Goal: Information Seeking & Learning: Find specific fact

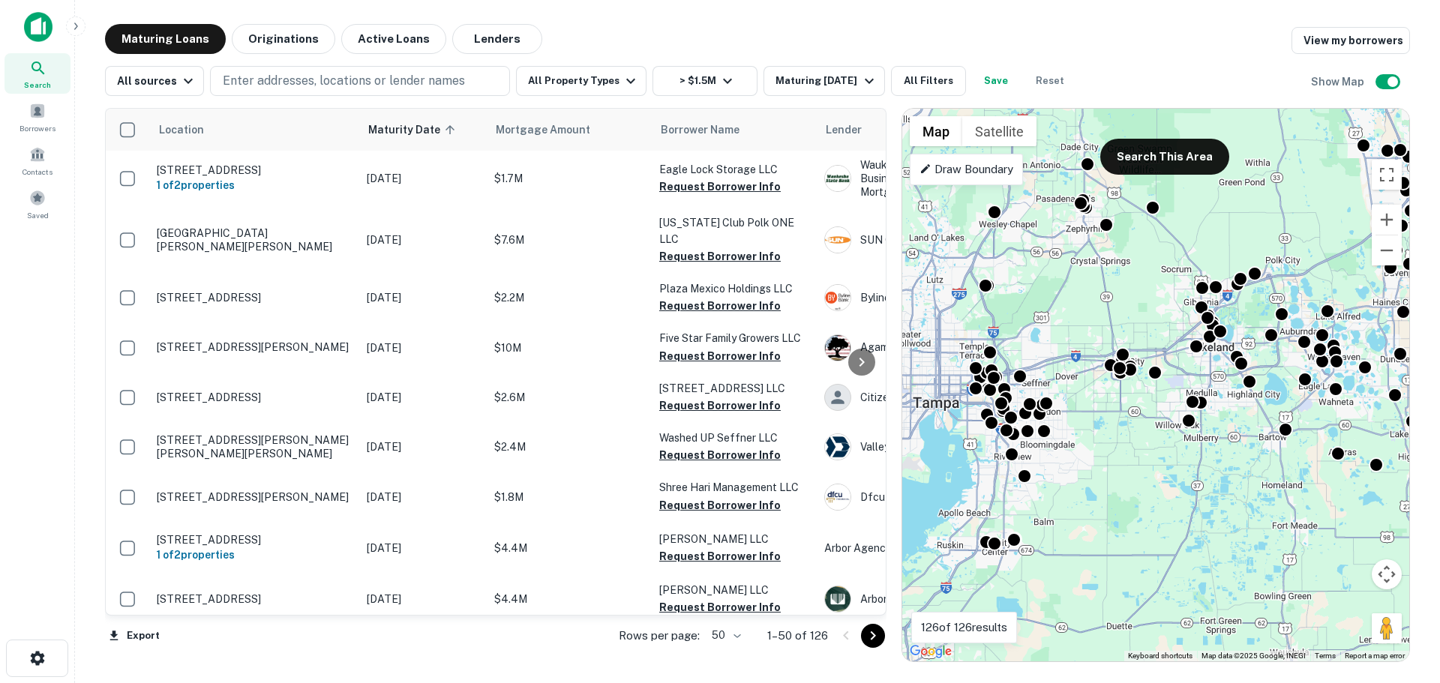
drag, startPoint x: 1015, startPoint y: 340, endPoint x: 1084, endPoint y: 301, distance: 79.9
click at [1084, 301] on div "To activate drag with keyboard, press Alt + Enter. Once in keyboard drag state,…" at bounding box center [1155, 385] width 507 height 553
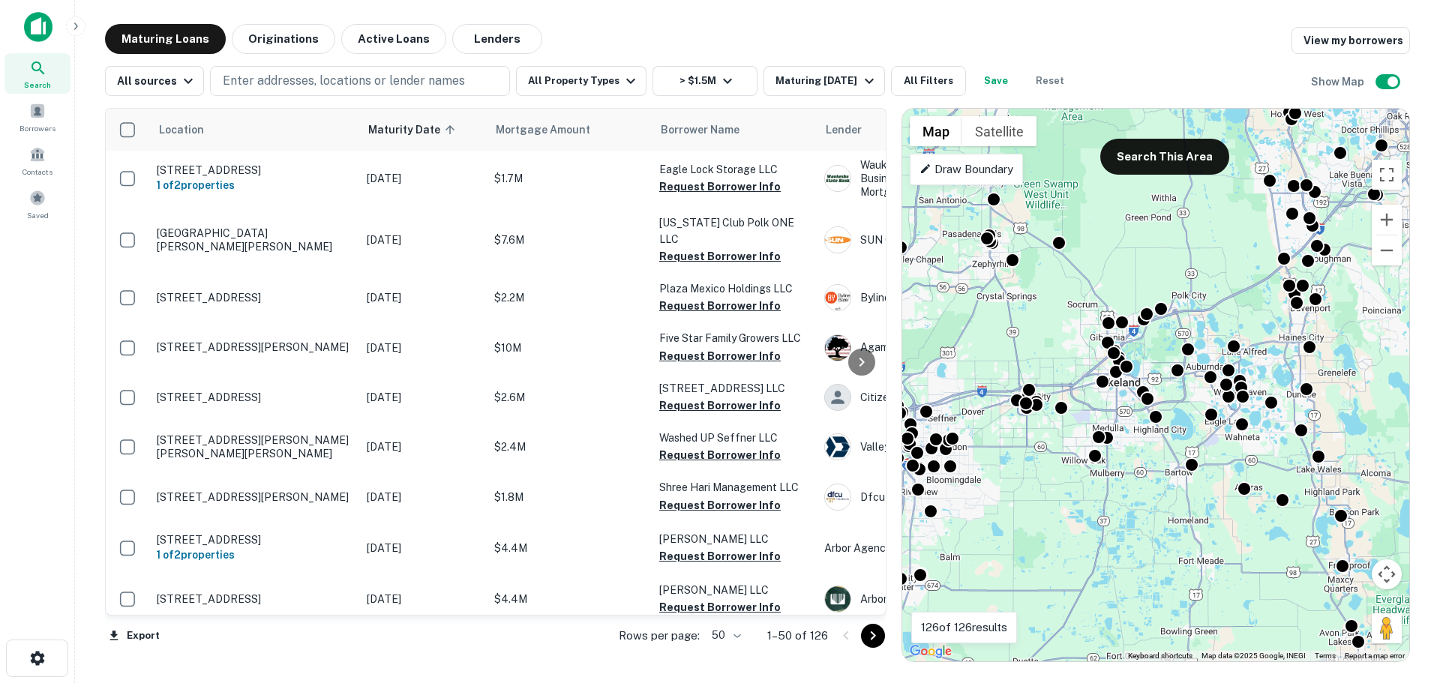
drag, startPoint x: 1290, startPoint y: 320, endPoint x: 1193, endPoint y: 357, distance: 103.5
click at [1195, 355] on div at bounding box center [1187, 349] width 15 height 15
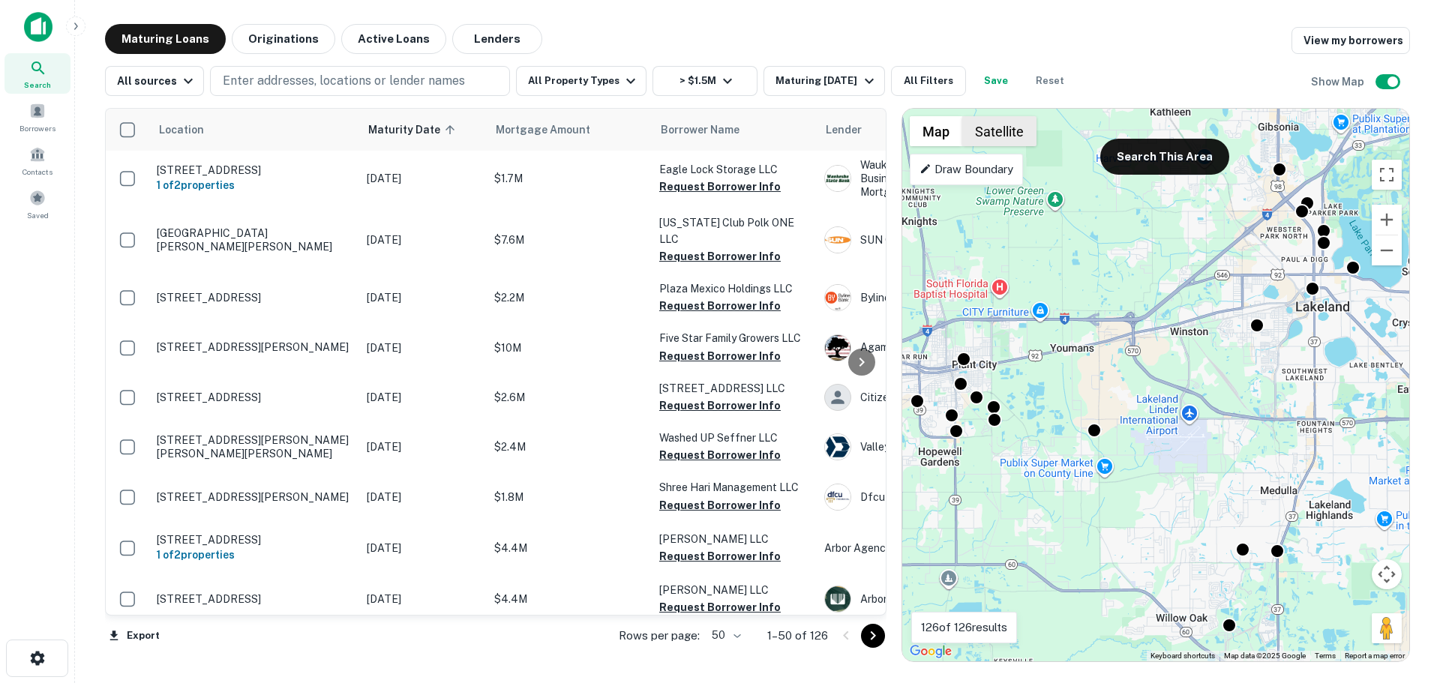
click at [1006, 136] on button "Satellite" at bounding box center [999, 131] width 74 height 30
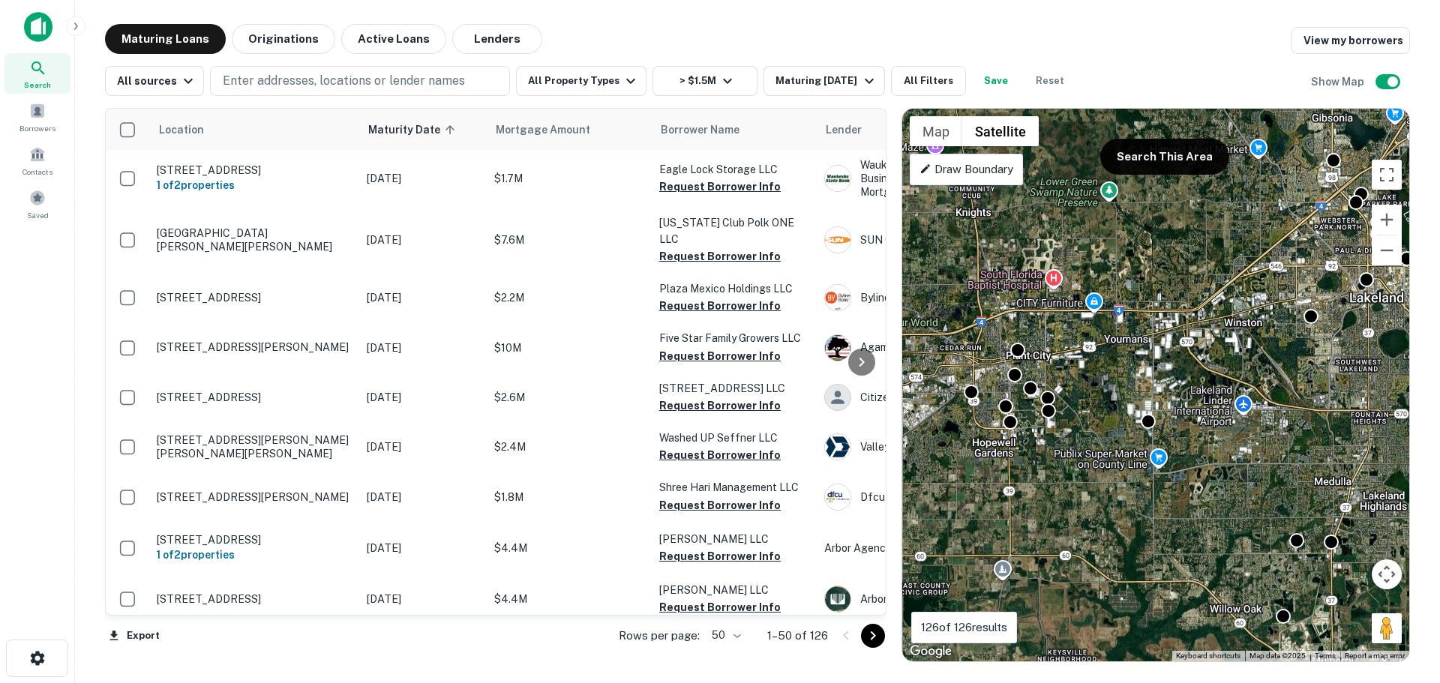
drag, startPoint x: 1012, startPoint y: 490, endPoint x: 1072, endPoint y: 481, distance: 60.7
click at [1072, 481] on div "To activate drag with keyboard, press Alt + Enter. Once in keyboard drag state,…" at bounding box center [1155, 385] width 507 height 553
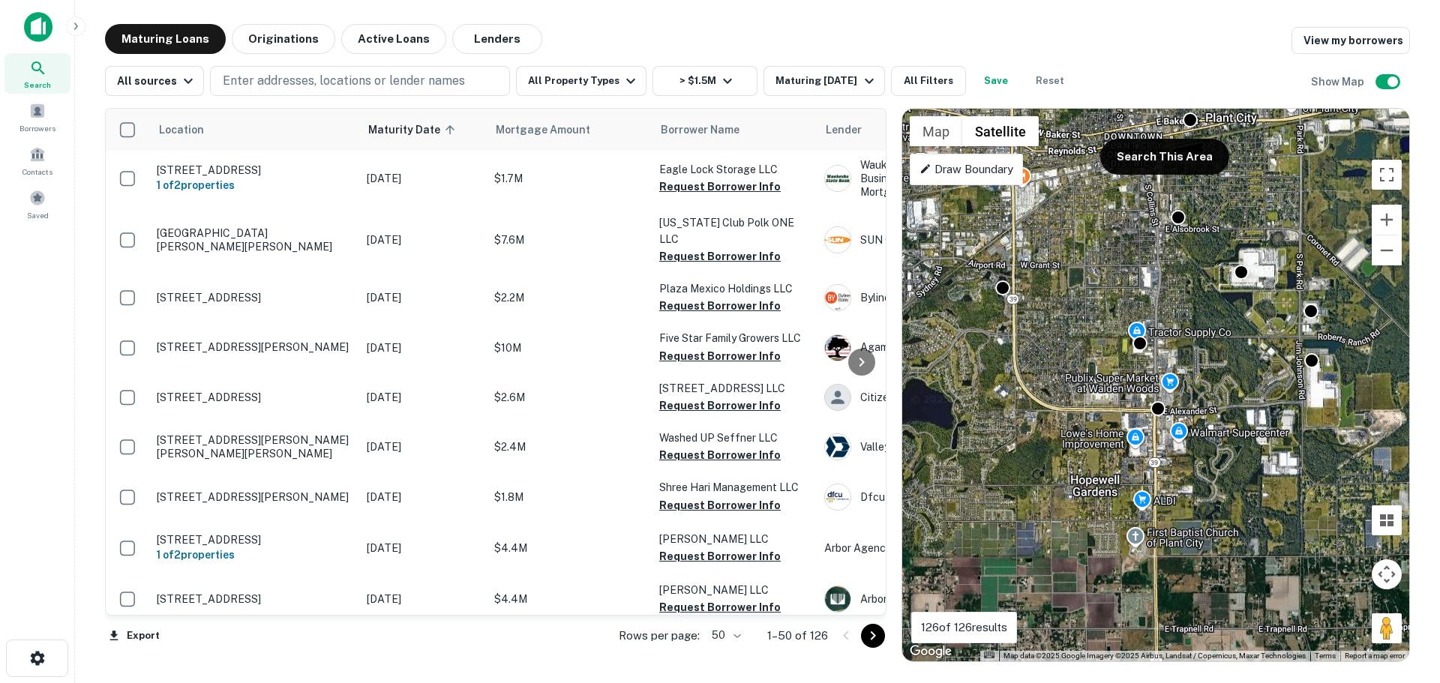
drag, startPoint x: 989, startPoint y: 334, endPoint x: 1191, endPoint y: 280, distance: 208.8
click at [1191, 280] on div "To activate drag with keyboard, press Alt + Enter. Once in keyboard drag state,…" at bounding box center [1155, 385] width 507 height 553
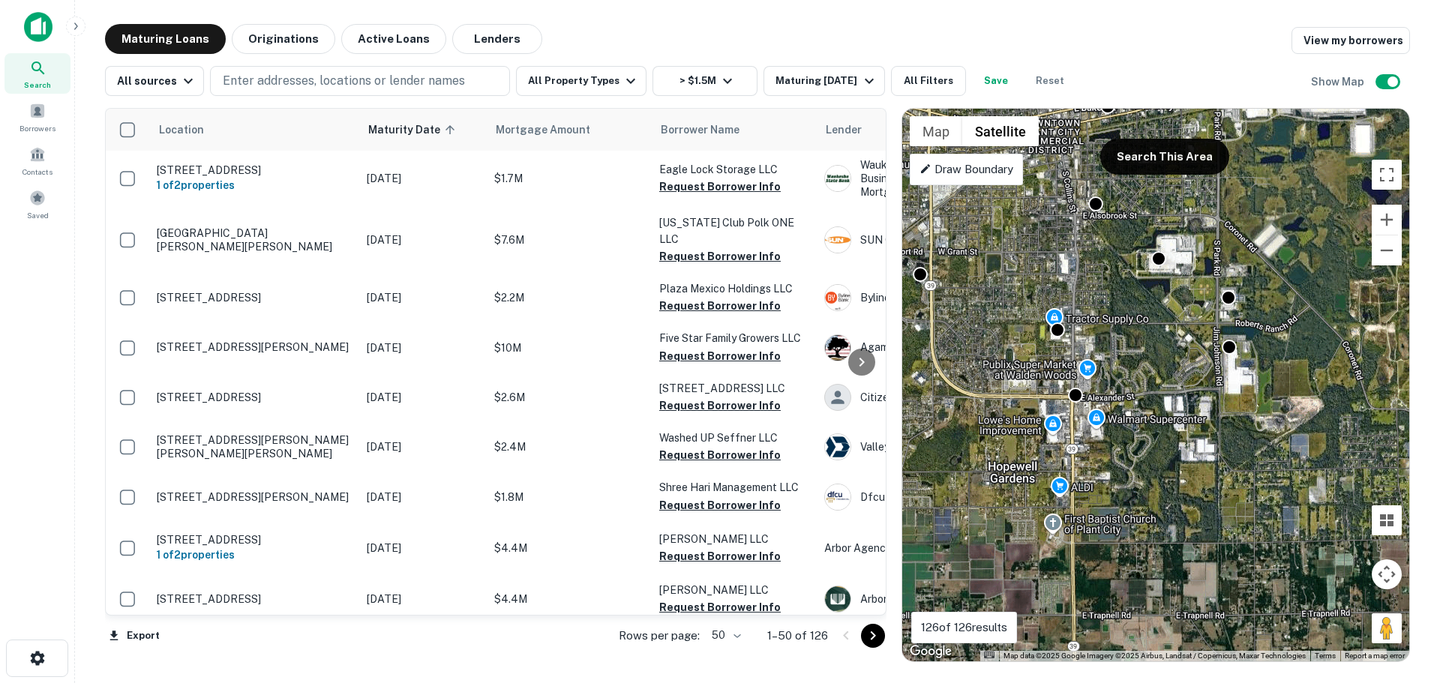
drag, startPoint x: 1036, startPoint y: 405, endPoint x: 944, endPoint y: 395, distance: 92.7
click at [944, 395] on div "To activate drag with keyboard, press Alt + Enter. Once in keyboard drag state,…" at bounding box center [1155, 385] width 507 height 553
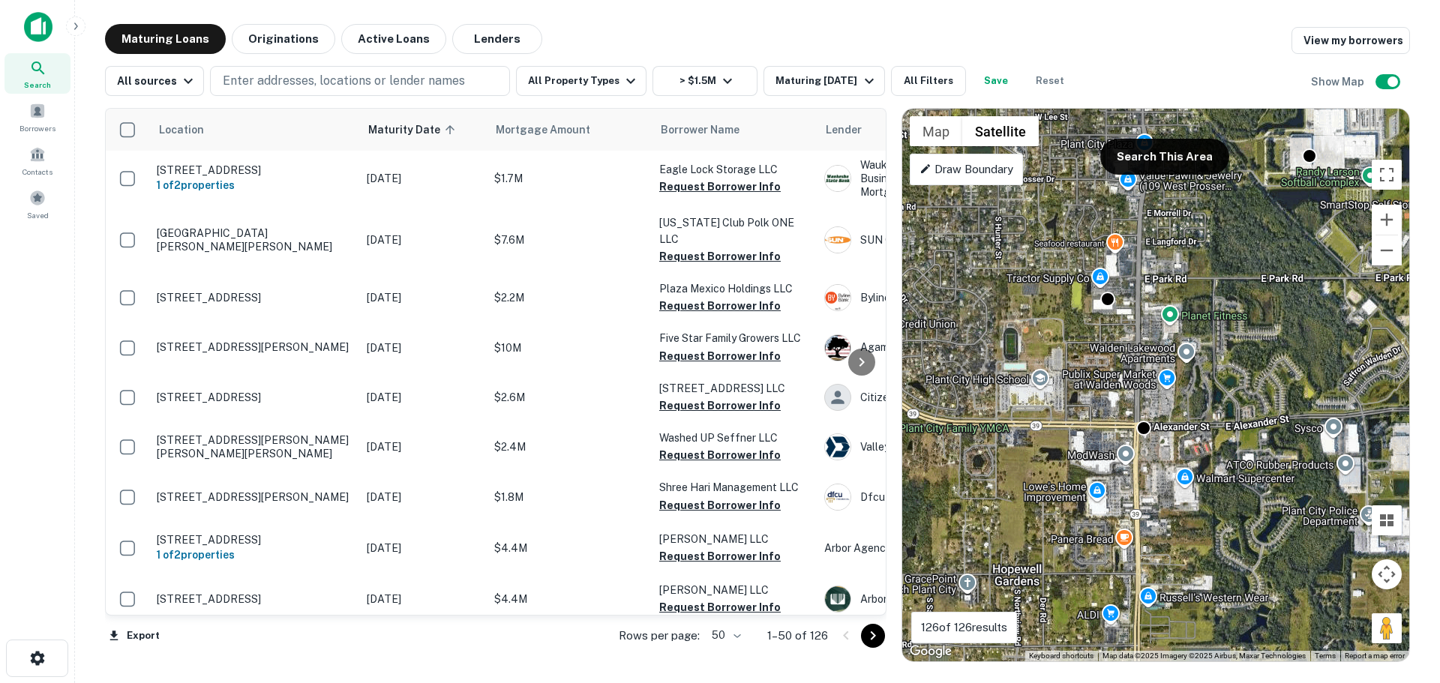
drag, startPoint x: 1210, startPoint y: 374, endPoint x: 1047, endPoint y: 346, distance: 165.8
click at [1048, 346] on div "To activate drag with keyboard, press Alt + Enter. Once in keyboard drag state,…" at bounding box center [1155, 385] width 507 height 553
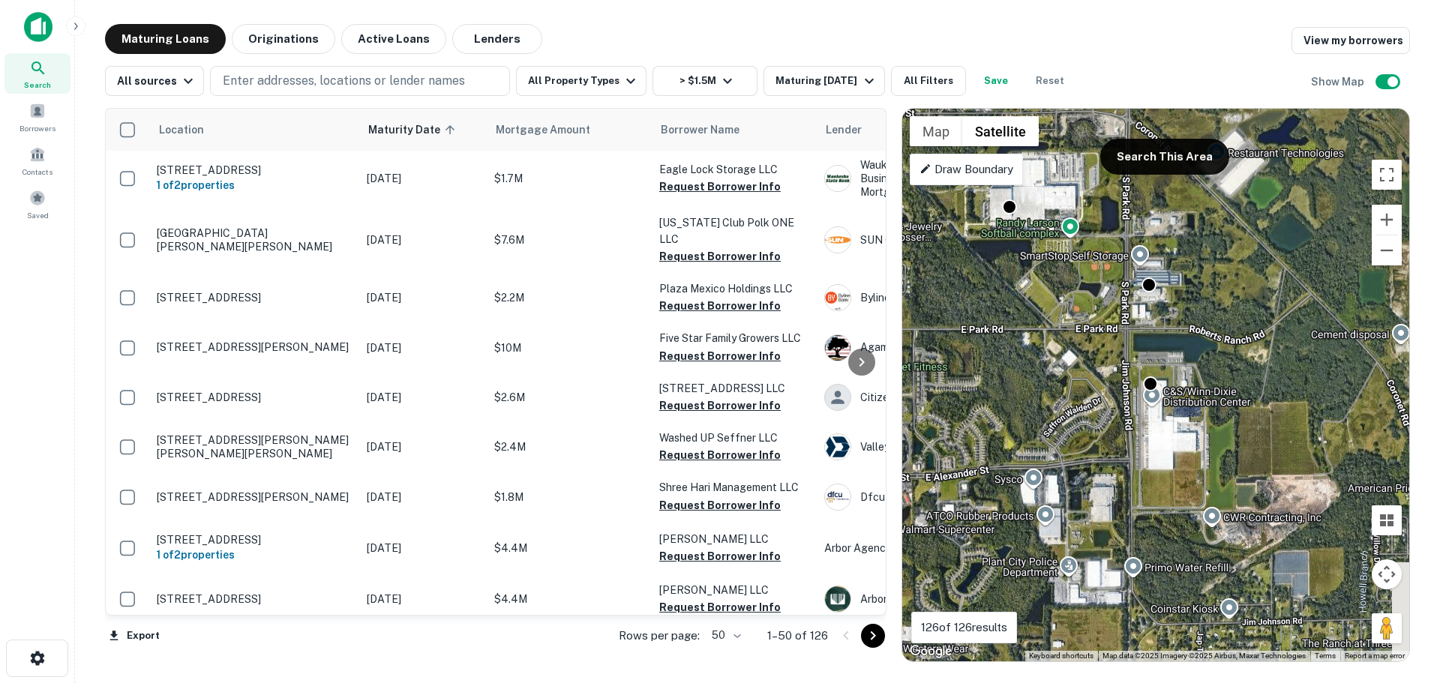
drag, startPoint x: 1164, startPoint y: 343, endPoint x: 1090, endPoint y: 415, distance: 102.3
click at [1090, 415] on div "To activate drag with keyboard, press Alt + Enter. Once in keyboard drag state,…" at bounding box center [1155, 385] width 507 height 553
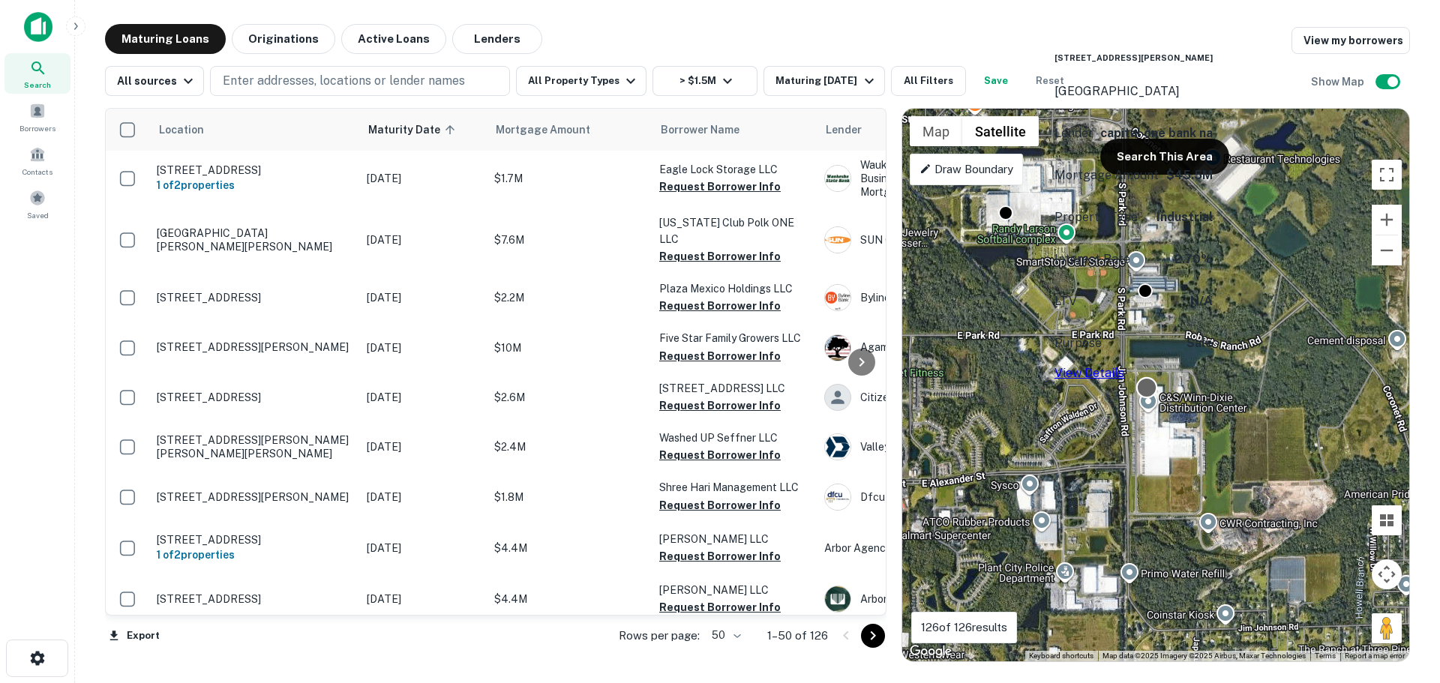
click at [1144, 383] on div at bounding box center [1147, 387] width 22 height 22
click at [1149, 384] on div "[STREET_ADDRESS][PERSON_NAME] Lender capital one bank na Mortgage Amount $45.5M…" at bounding box center [1133, 213] width 158 height 349
click at [1124, 372] on link "View Details" at bounding box center [1089, 379] width 70 height 14
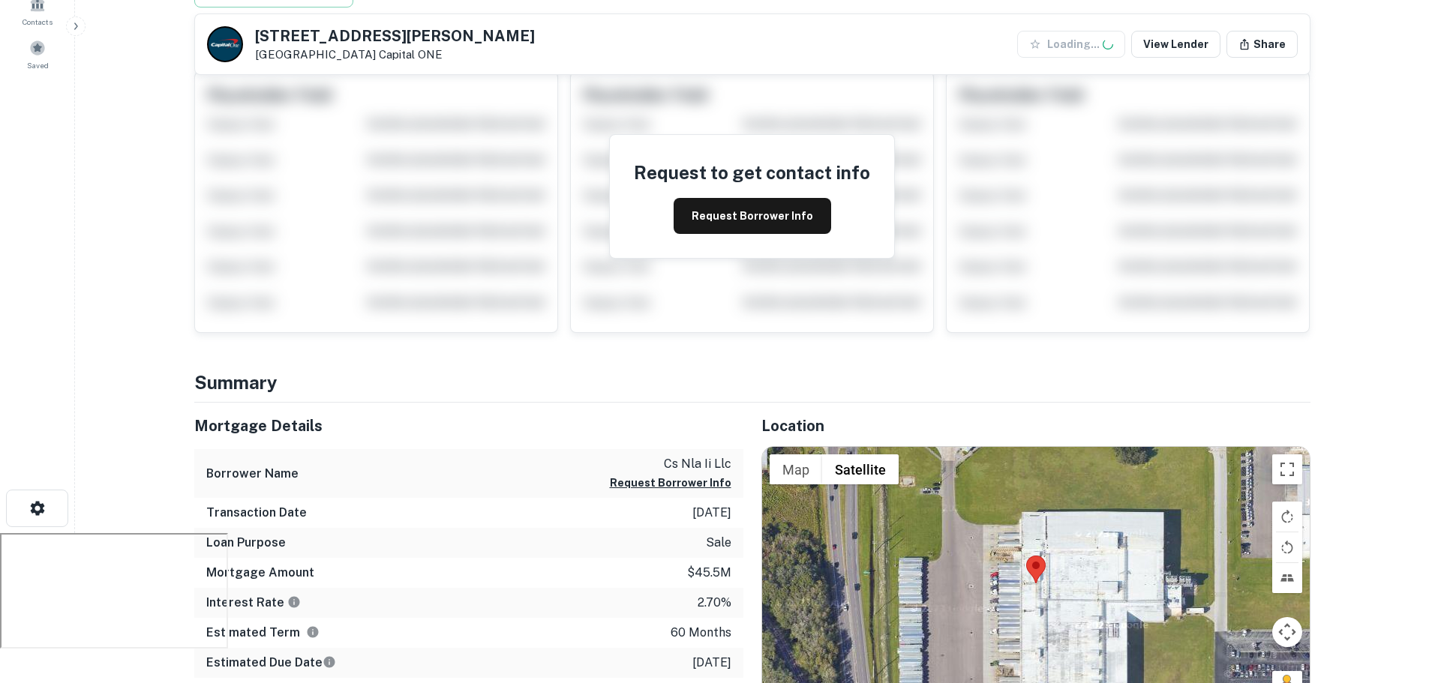
scroll to position [225, 0]
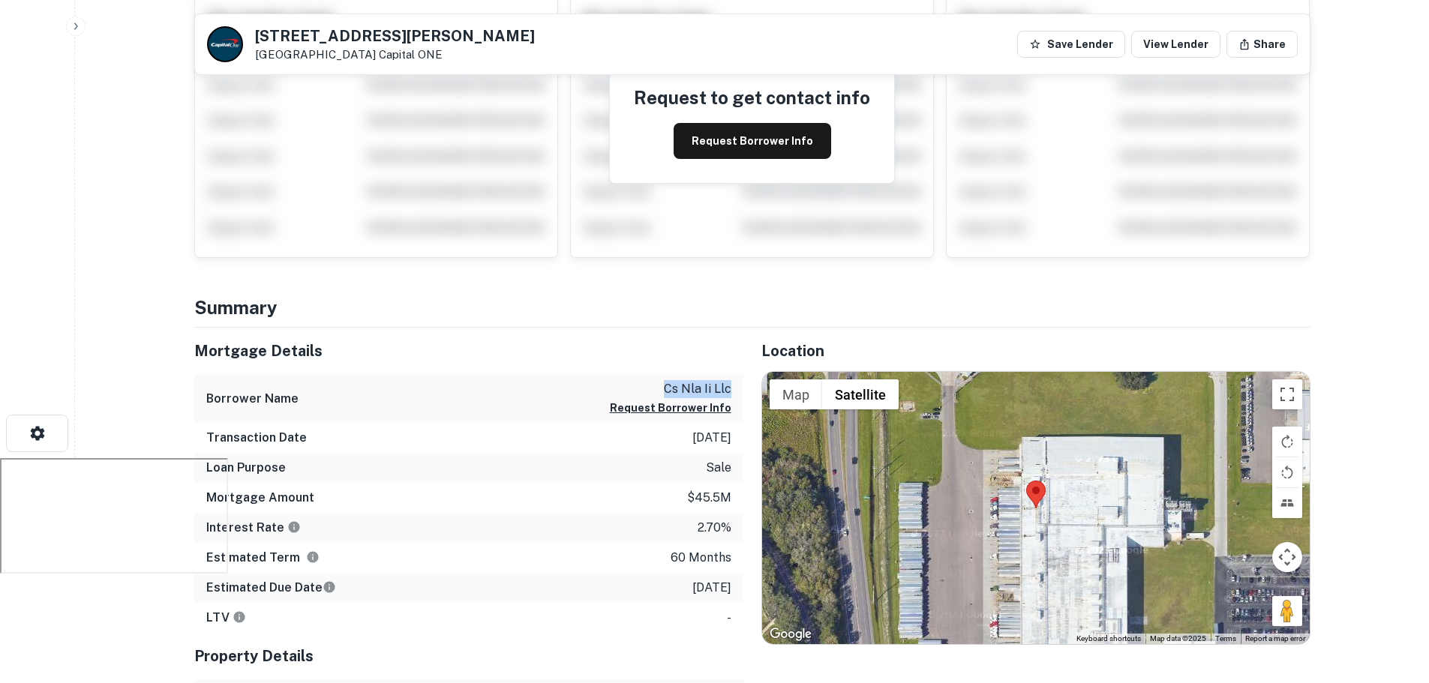
drag, startPoint x: 658, startPoint y: 385, endPoint x: 738, endPoint y: 395, distance: 80.1
click at [738, 395] on div "Borrower Name cs nla ii llc Request Borrower Info" at bounding box center [468, 398] width 549 height 49
drag, startPoint x: 654, startPoint y: 385, endPoint x: 739, endPoint y: 386, distance: 84.7
click at [739, 386] on div "Borrower Name cs nla ii llc Request Borrower Info" at bounding box center [468, 398] width 549 height 49
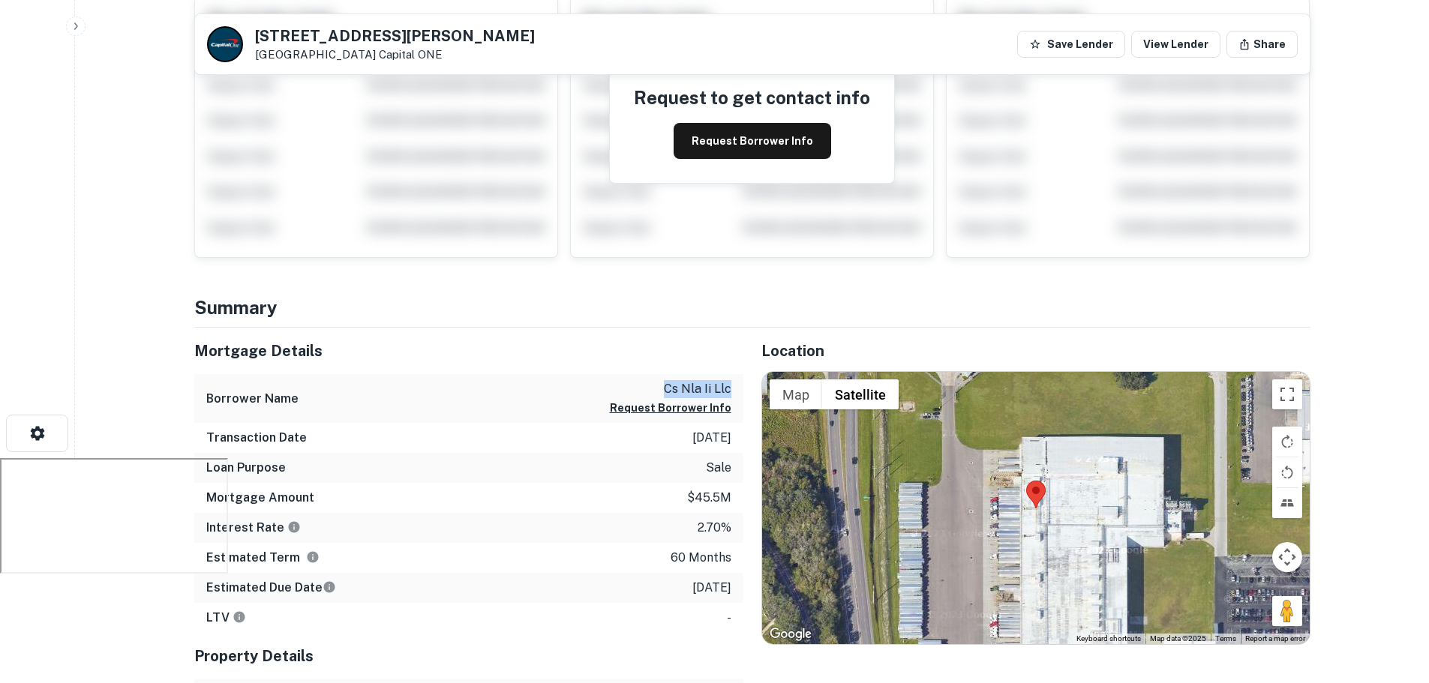
copy p "cs nla ii llc"
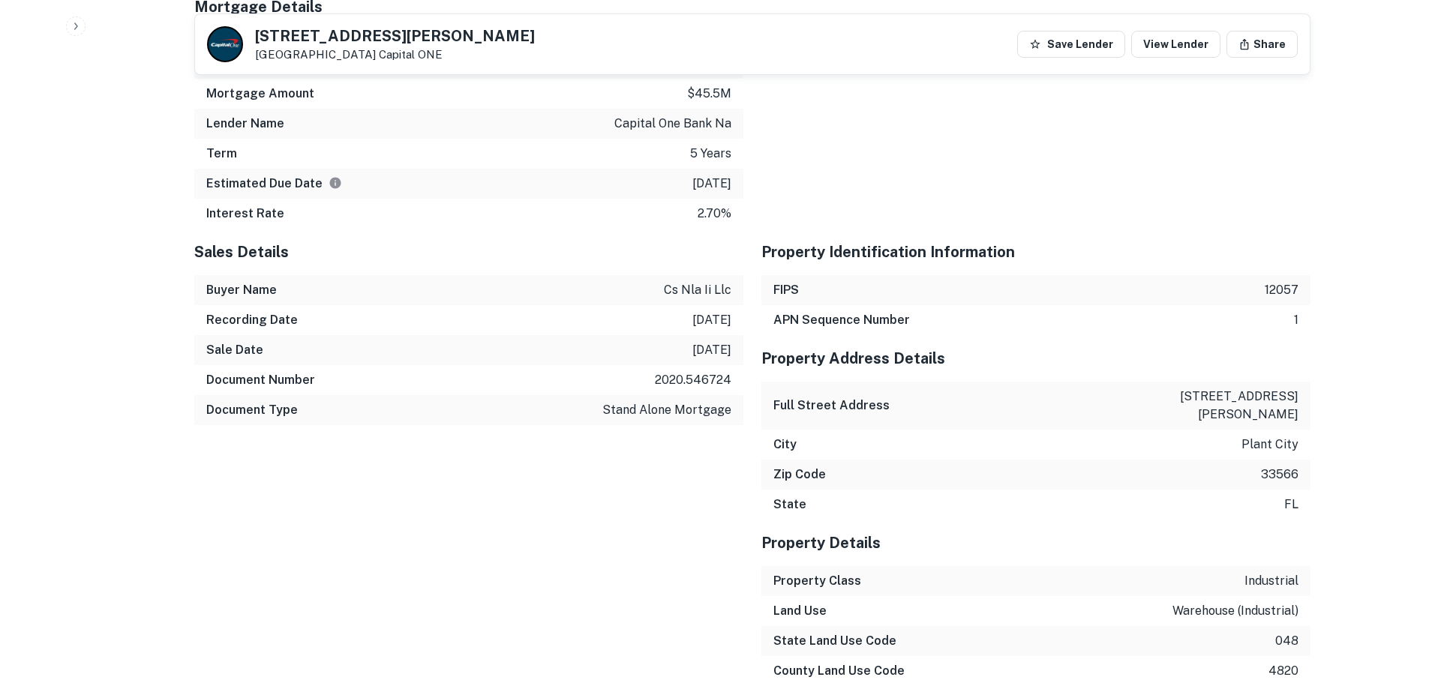
scroll to position [1117, 0]
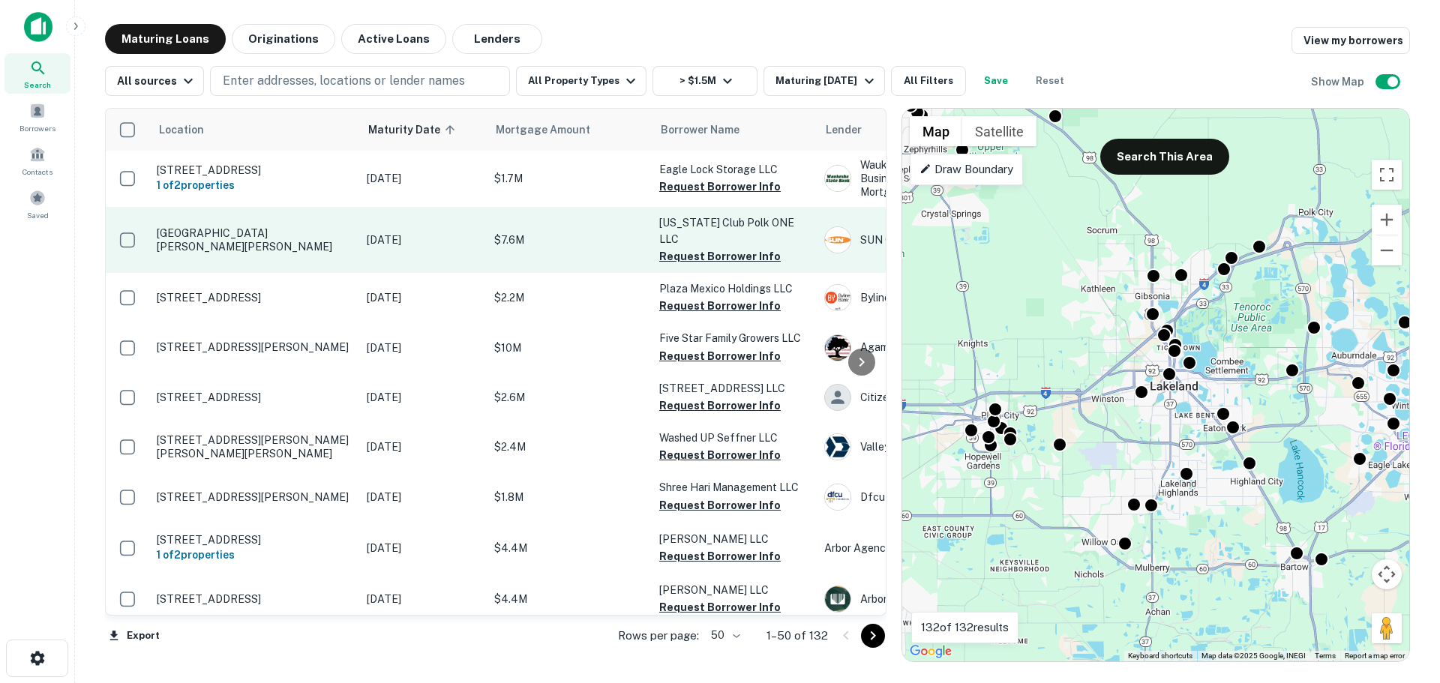
click at [637, 232] on p "$7.6M" at bounding box center [569, 240] width 150 height 16
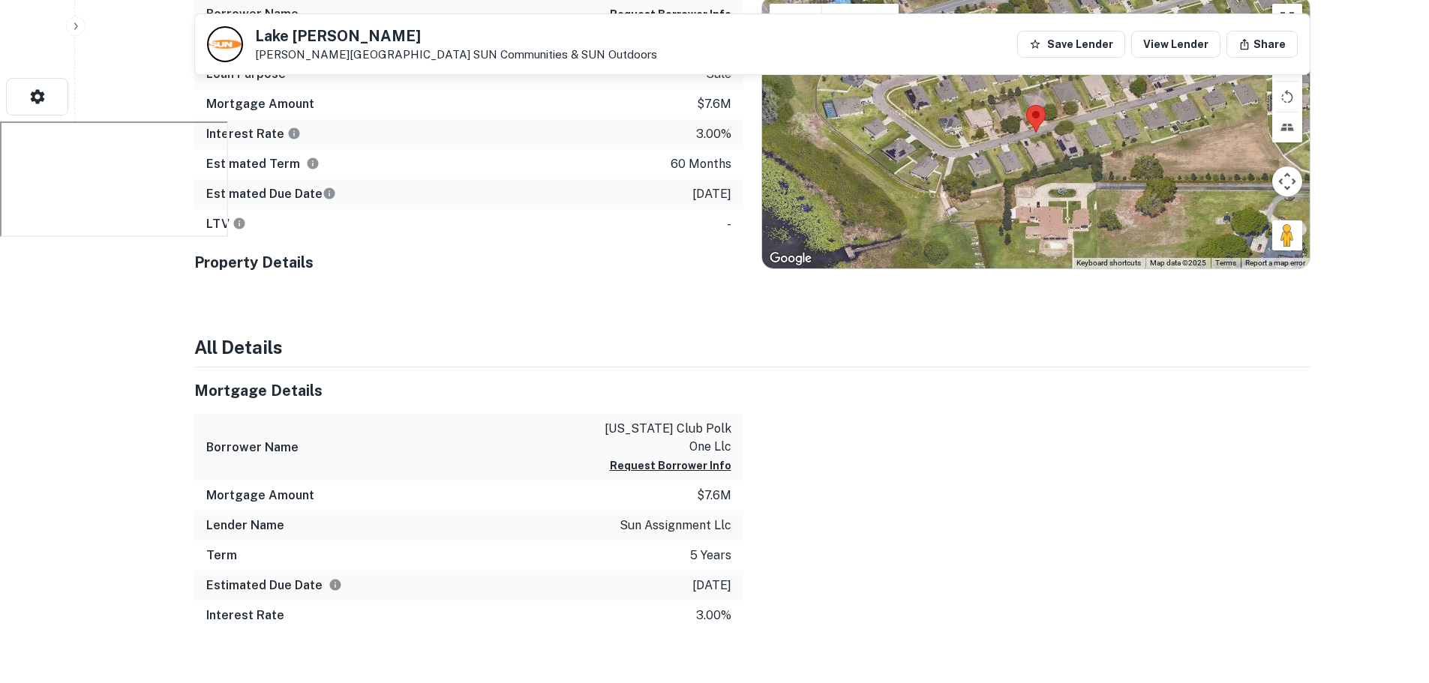
scroll to position [581, 0]
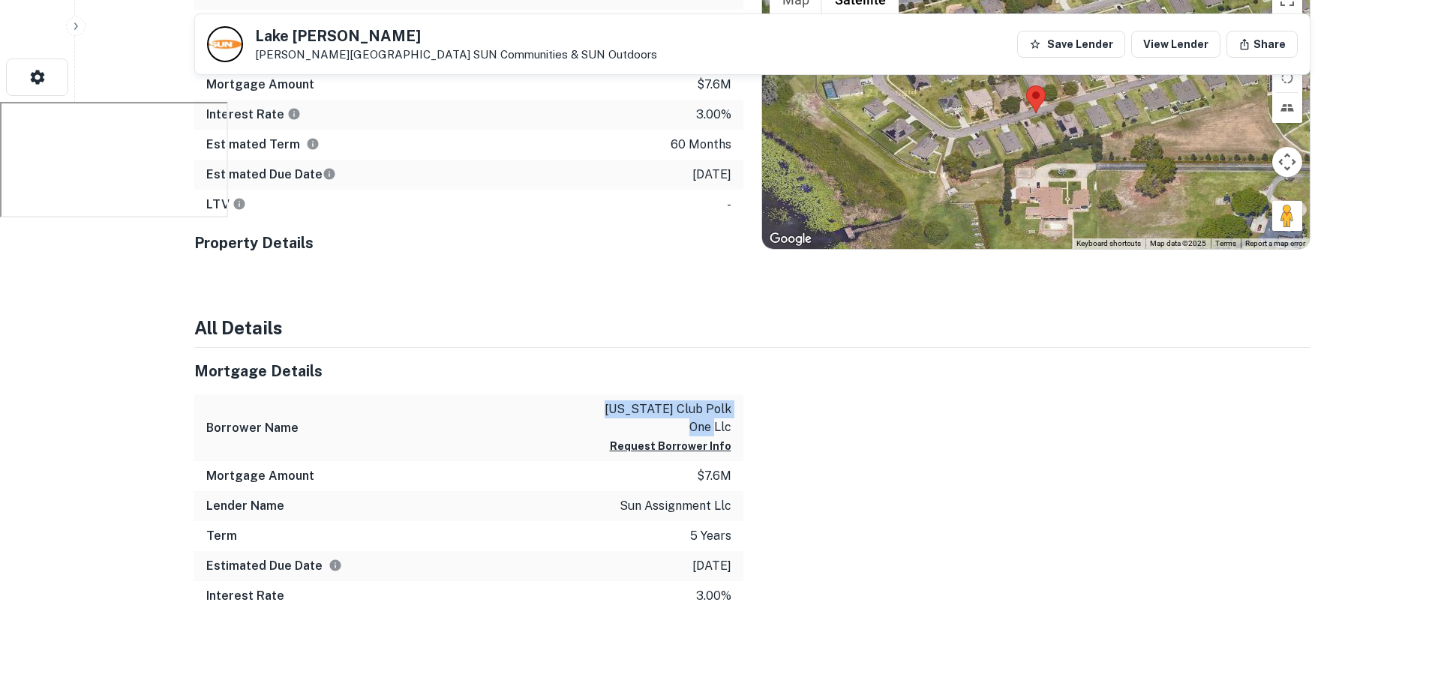
drag, startPoint x: 590, startPoint y: 402, endPoint x: 733, endPoint y: 426, distance: 144.5
click at [733, 426] on div "Borrower Name florida club polk one llc Request Borrower Info" at bounding box center [468, 427] width 549 height 67
copy p "florida club polk one llc"
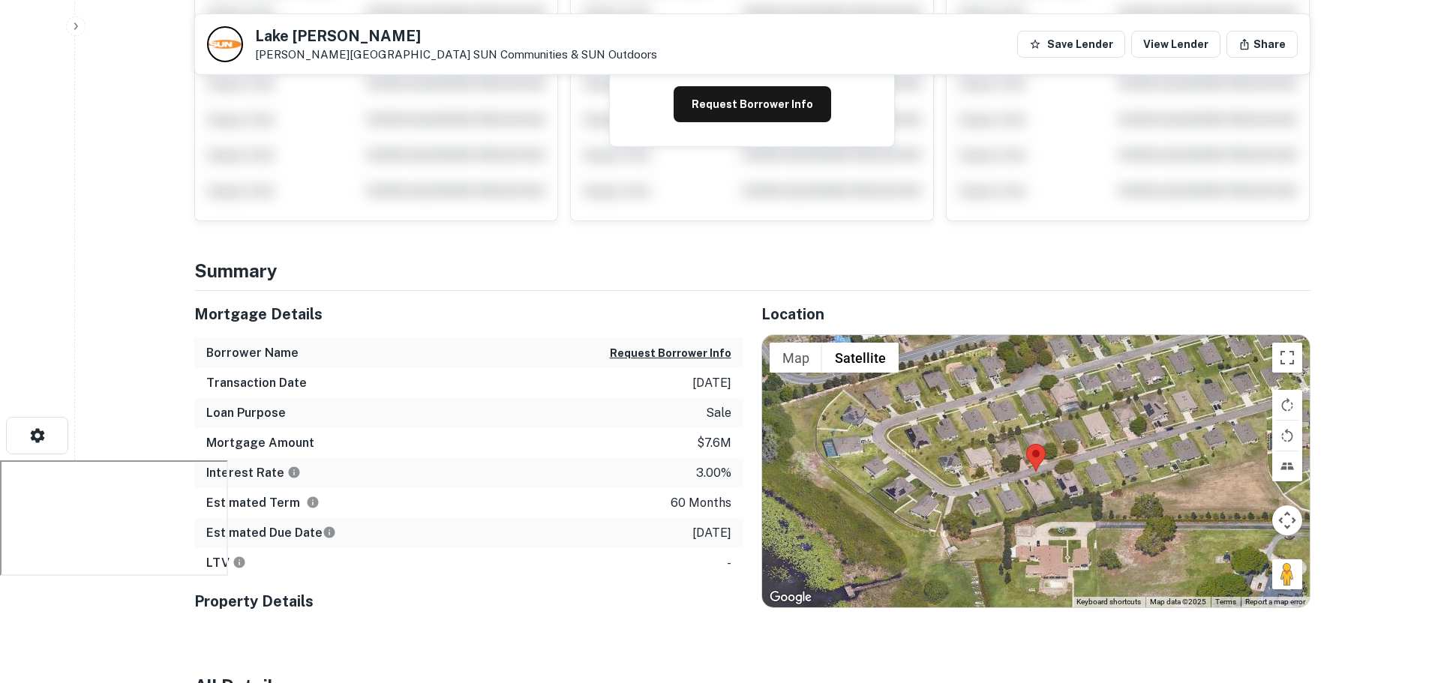
scroll to position [206, 0]
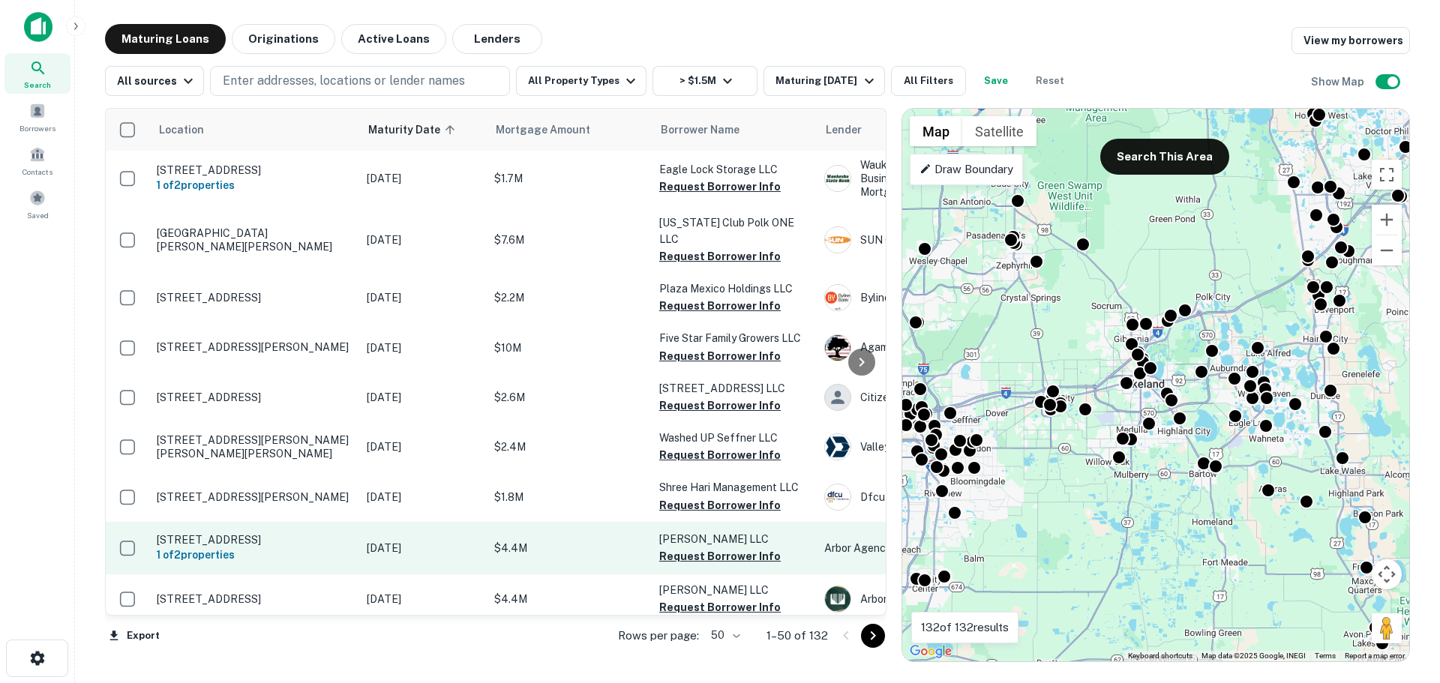
click at [615, 540] on p "$4.4M" at bounding box center [569, 548] width 150 height 16
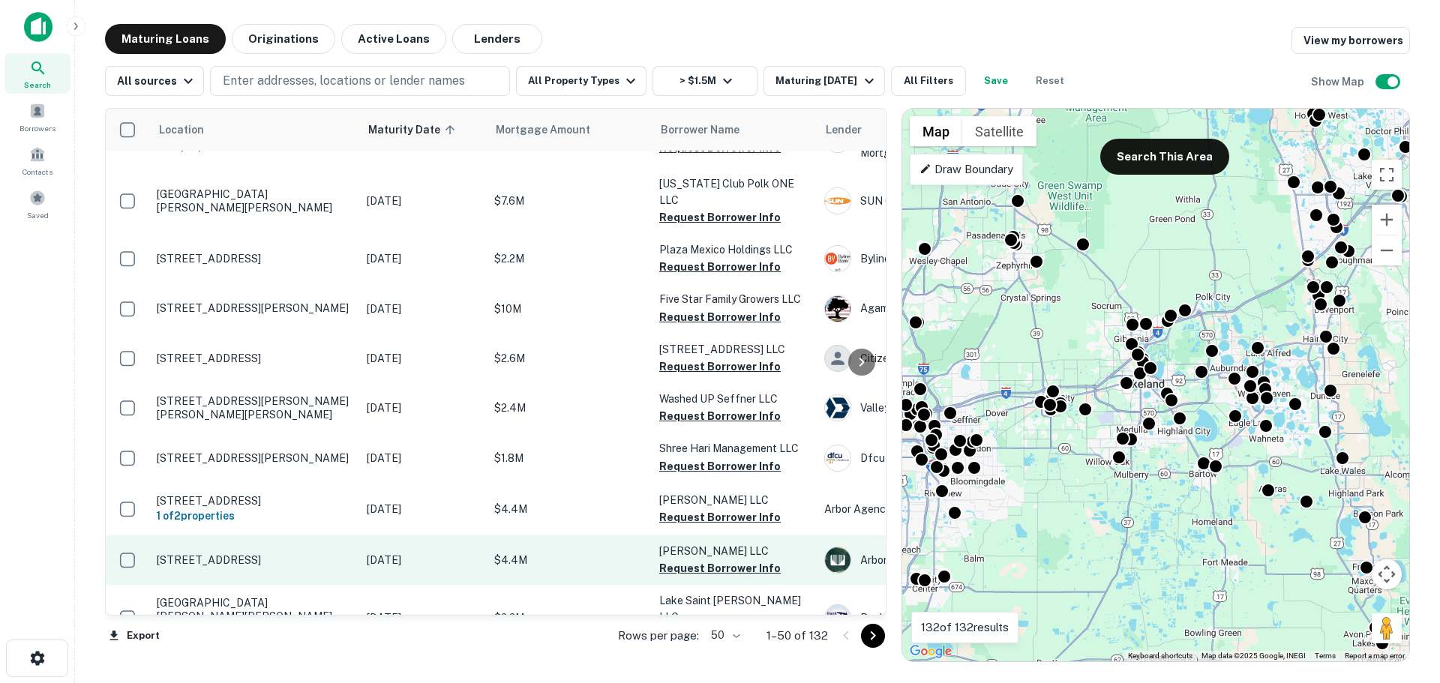
scroll to position [75, 0]
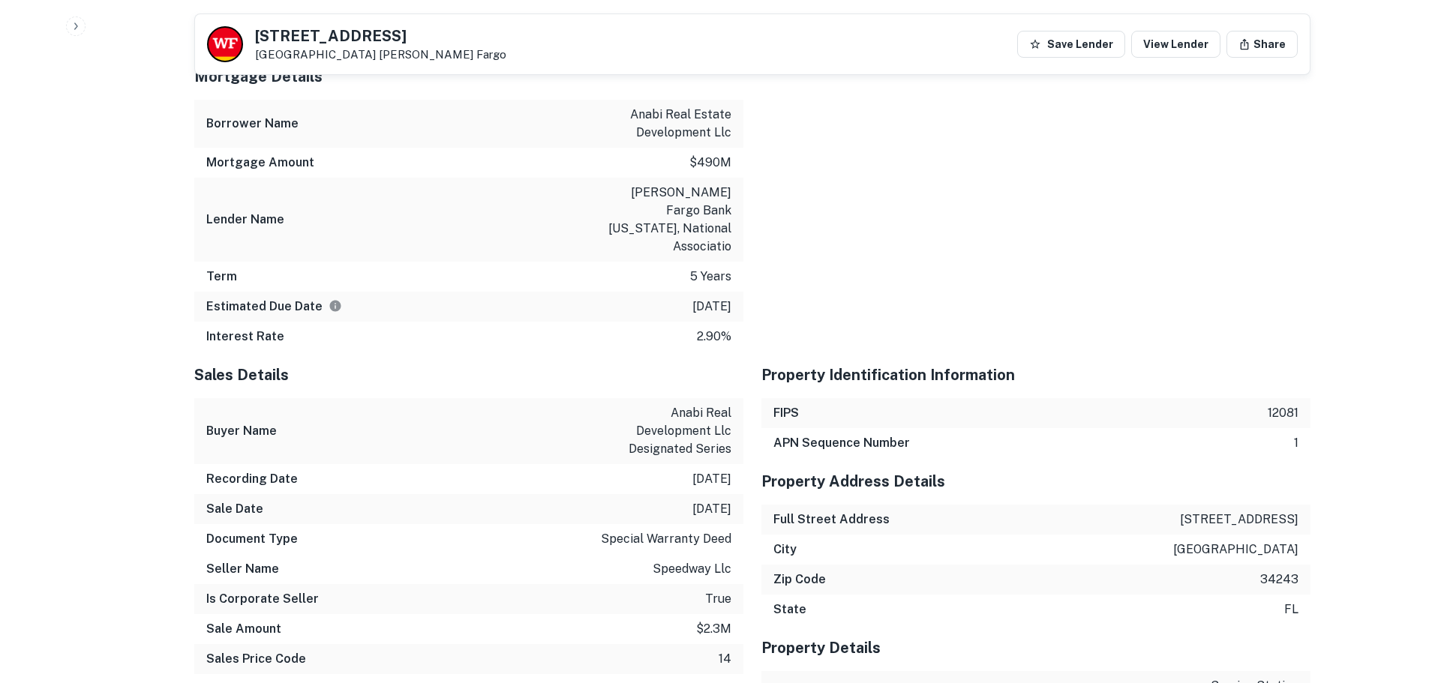
scroll to position [766, 0]
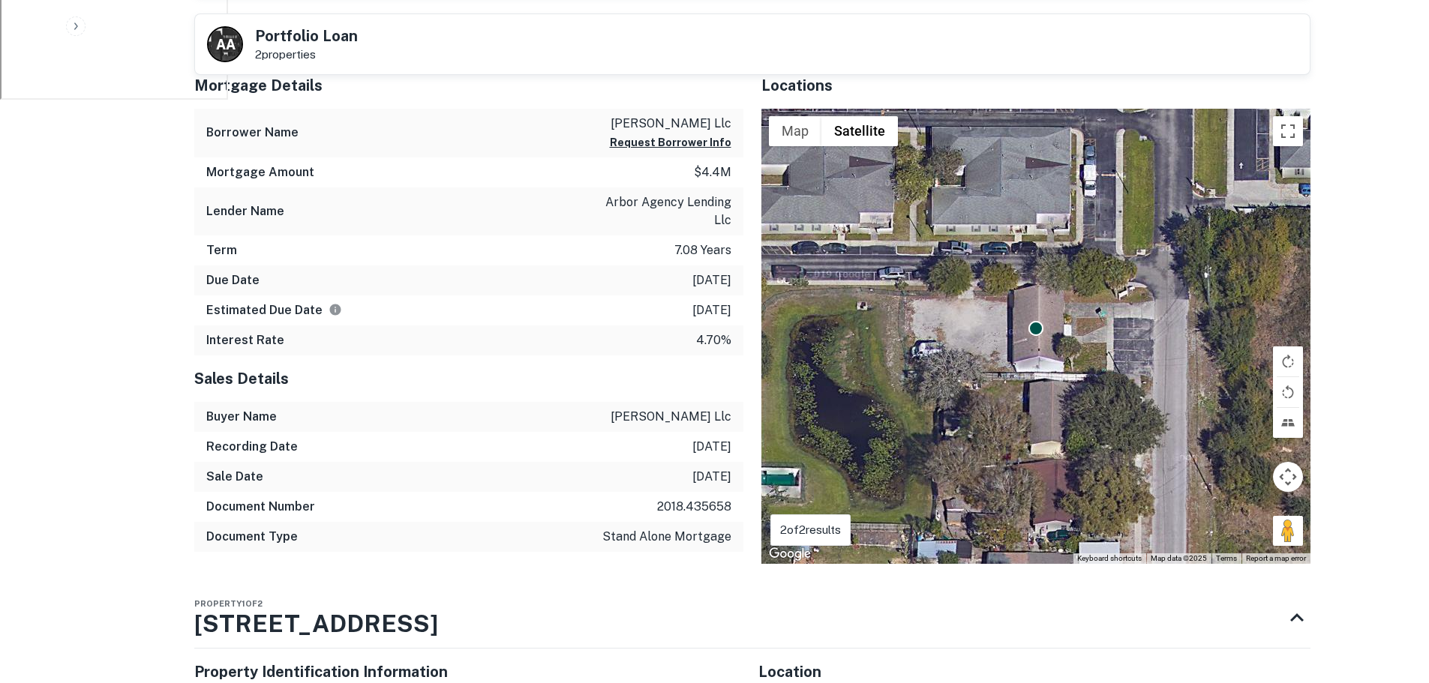
scroll to position [540, 0]
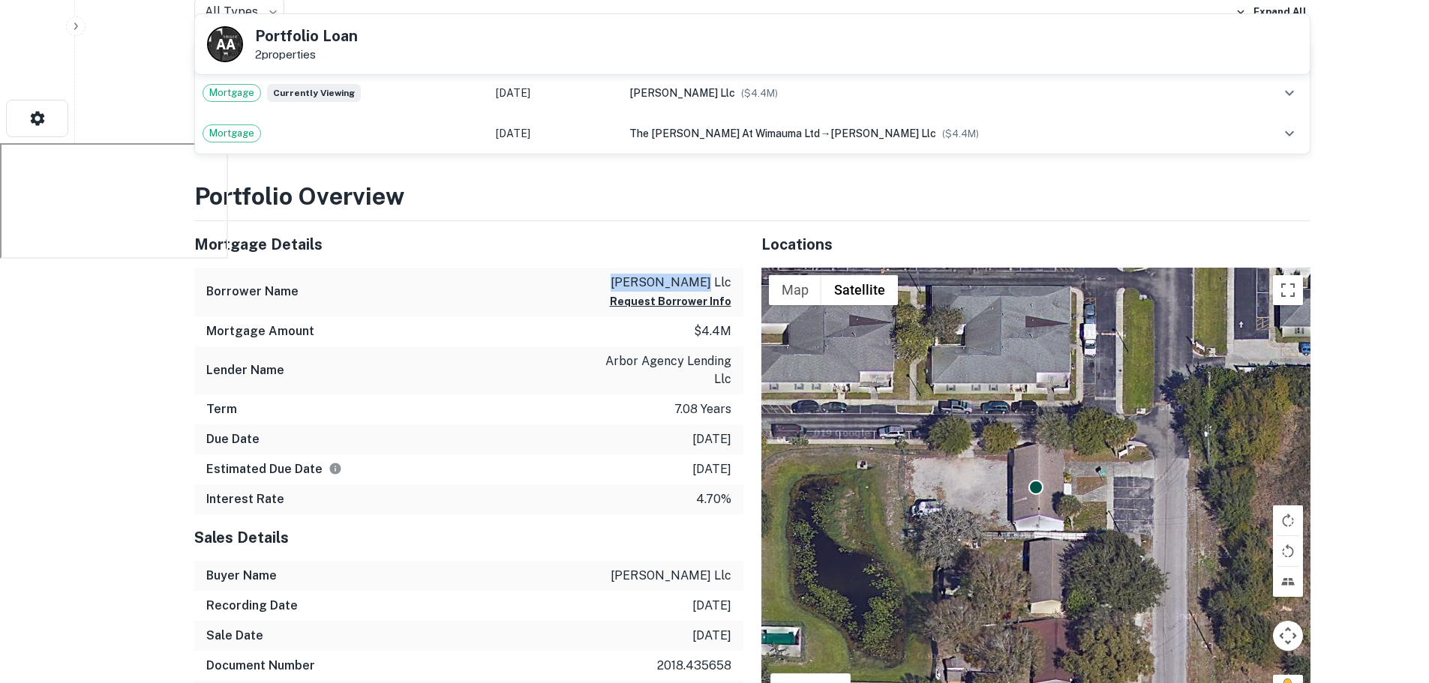
drag, startPoint x: 643, startPoint y: 275, endPoint x: 728, endPoint y: 288, distance: 86.4
click at [728, 288] on p "cc groves llc" at bounding box center [670, 283] width 121 height 18
copy p "cc groves llc"
